Goal: Task Accomplishment & Management: Use online tool/utility

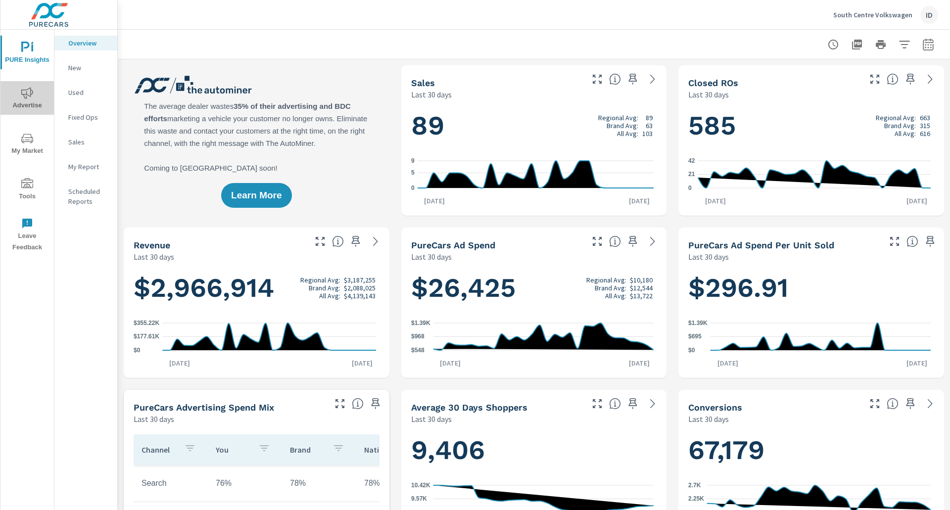
click at [26, 104] on span "Advertise" at bounding box center [26, 99] width 47 height 24
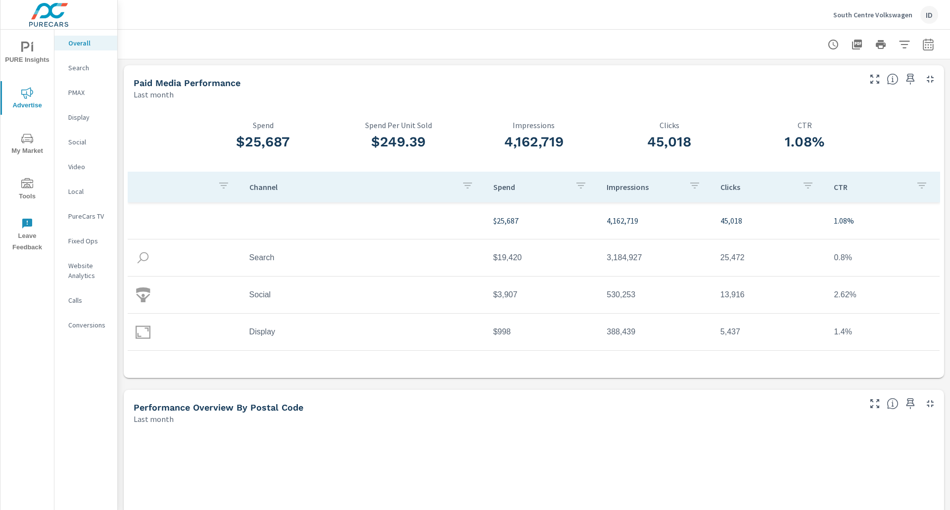
click at [915, 34] on div at bounding box center [534, 44] width 808 height 29
click at [922, 42] on icon "button" at bounding box center [927, 44] width 10 height 12
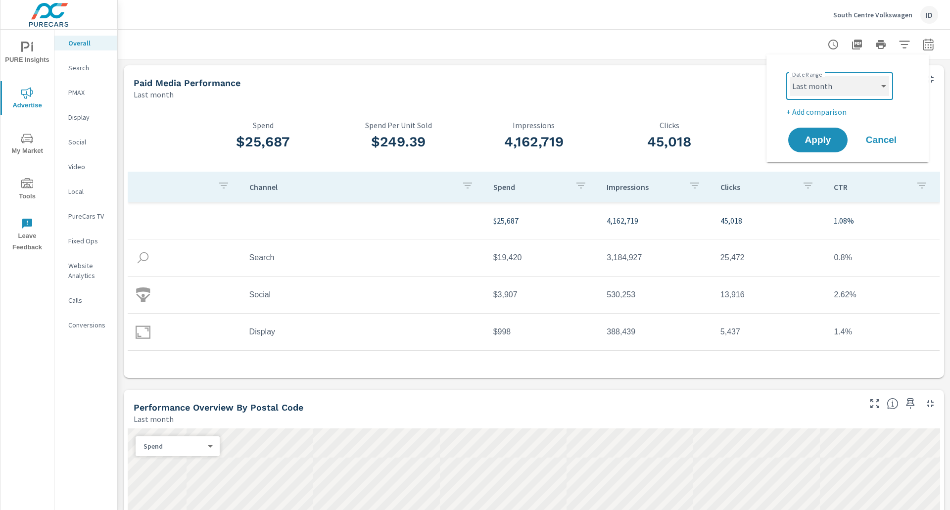
click at [863, 81] on select "Custom [DATE] Last week Last 7 days Last 14 days Last 30 days Last 45 days Last…" at bounding box center [839, 86] width 99 height 20
click at [790, 76] on select "Custom [DATE] Last week Last 7 days Last 14 days Last 30 days Last 45 days Last…" at bounding box center [839, 86] width 99 height 20
select select "Month to date"
click at [822, 145] on span "Apply" at bounding box center [817, 140] width 41 height 9
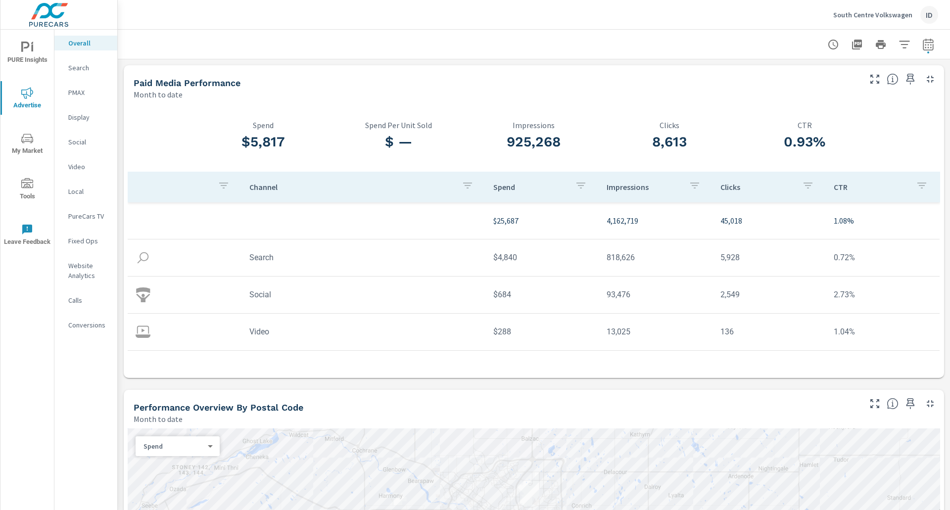
click at [922, 39] on icon "button" at bounding box center [927, 44] width 10 height 12
select select "Month to date"
click at [822, 109] on p "+ Add comparison" at bounding box center [849, 112] width 127 height 12
select select "Previous period"
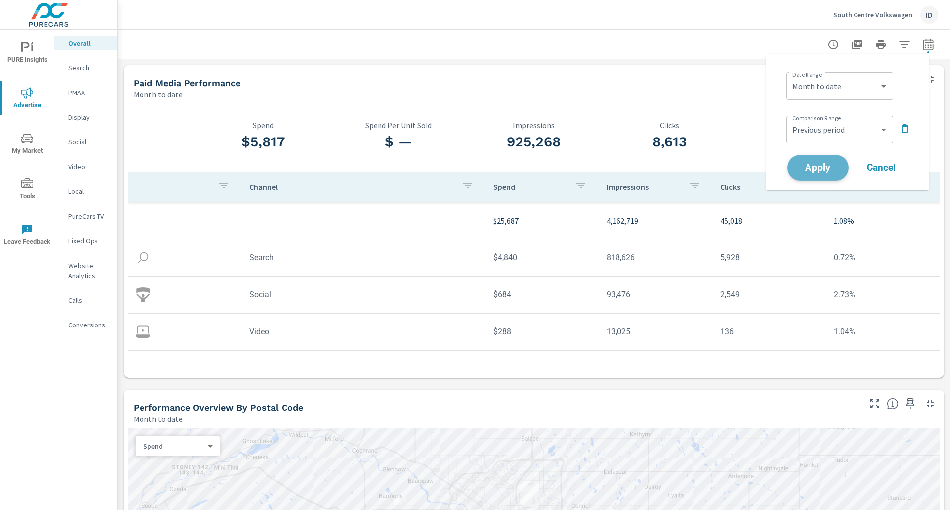
click at [829, 167] on span "Apply" at bounding box center [817, 167] width 41 height 9
